Goal: Task Accomplishment & Management: Manage account settings

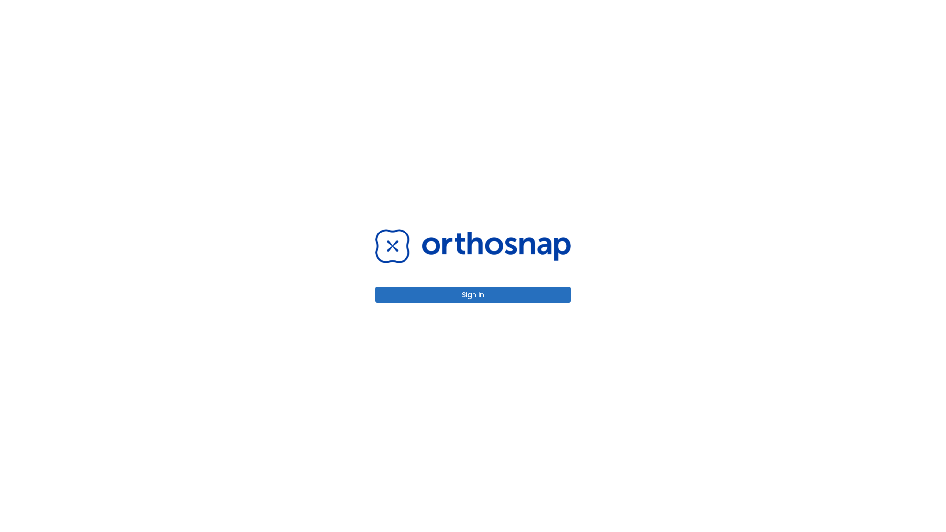
click at [473, 295] on button "Sign in" at bounding box center [472, 295] width 195 height 16
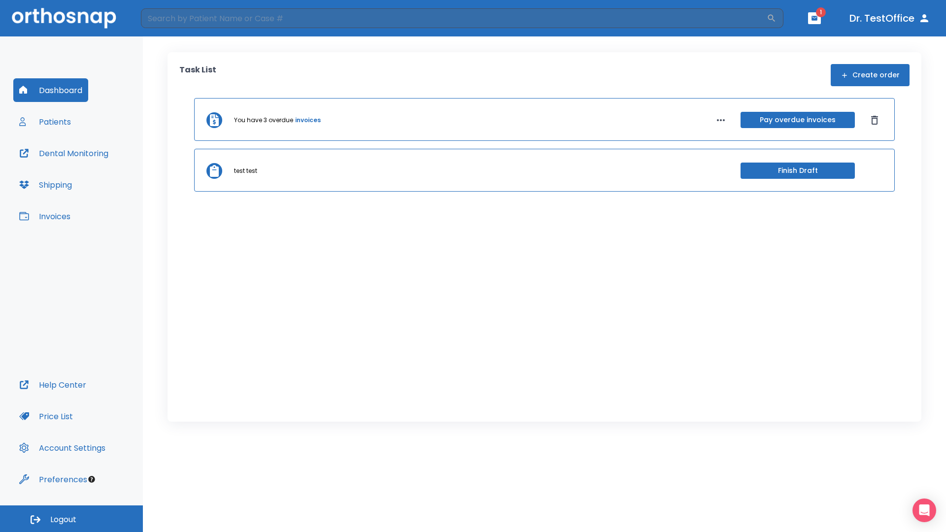
click at [71, 519] on span "Logout" at bounding box center [63, 519] width 26 height 11
